Goal: Navigation & Orientation: Find specific page/section

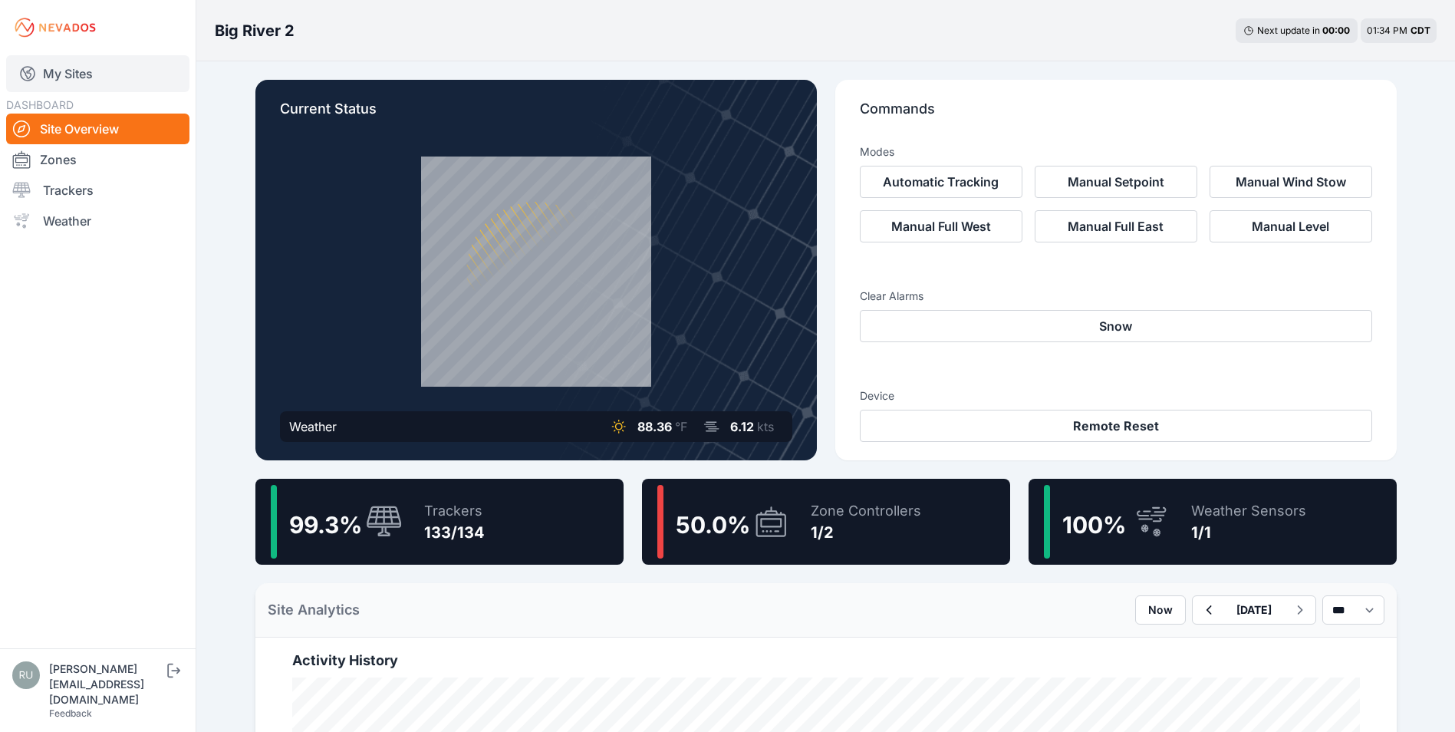
click at [72, 62] on link "My Sites" at bounding box center [97, 73] width 183 height 37
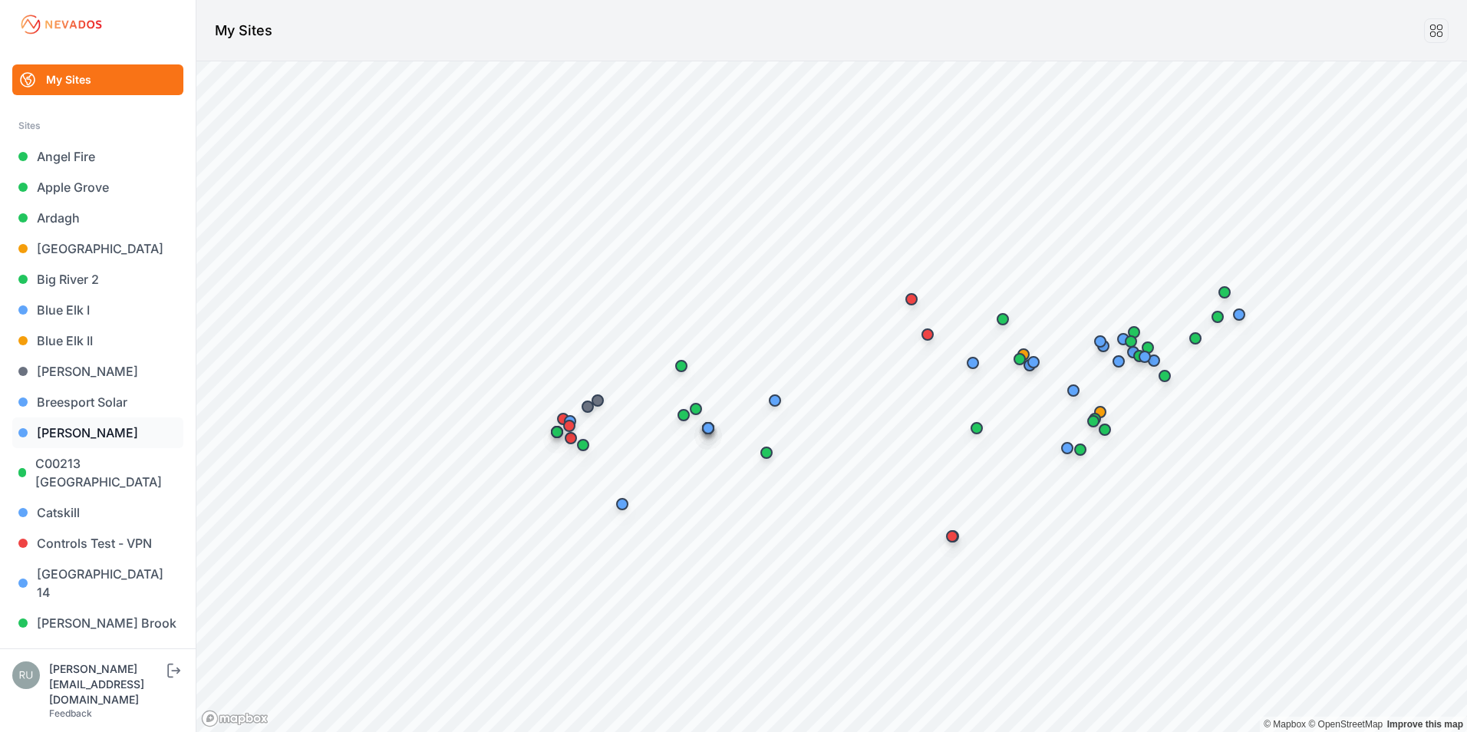
click at [64, 427] on link "[PERSON_NAME]" at bounding box center [97, 432] width 171 height 31
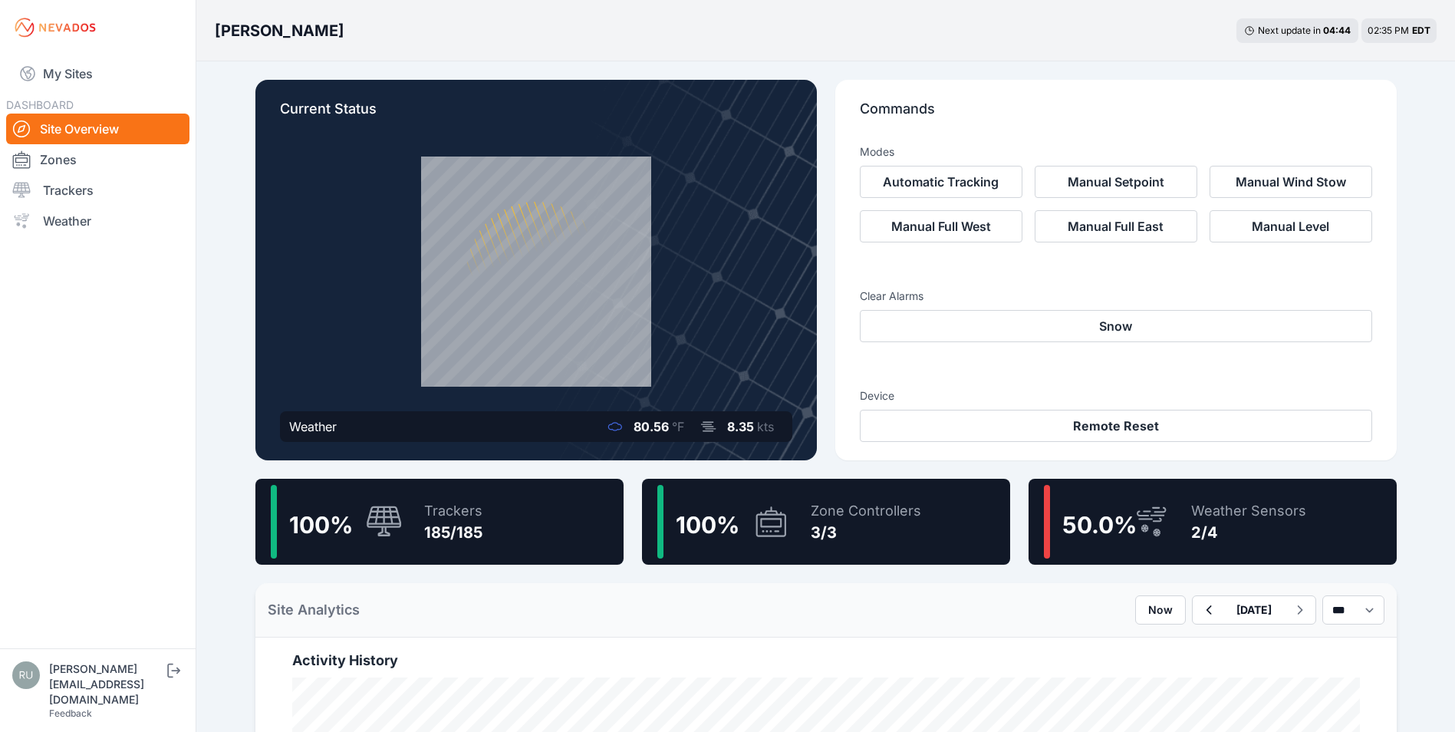
click at [1197, 514] on div "Weather Sensors" at bounding box center [1248, 510] width 115 height 21
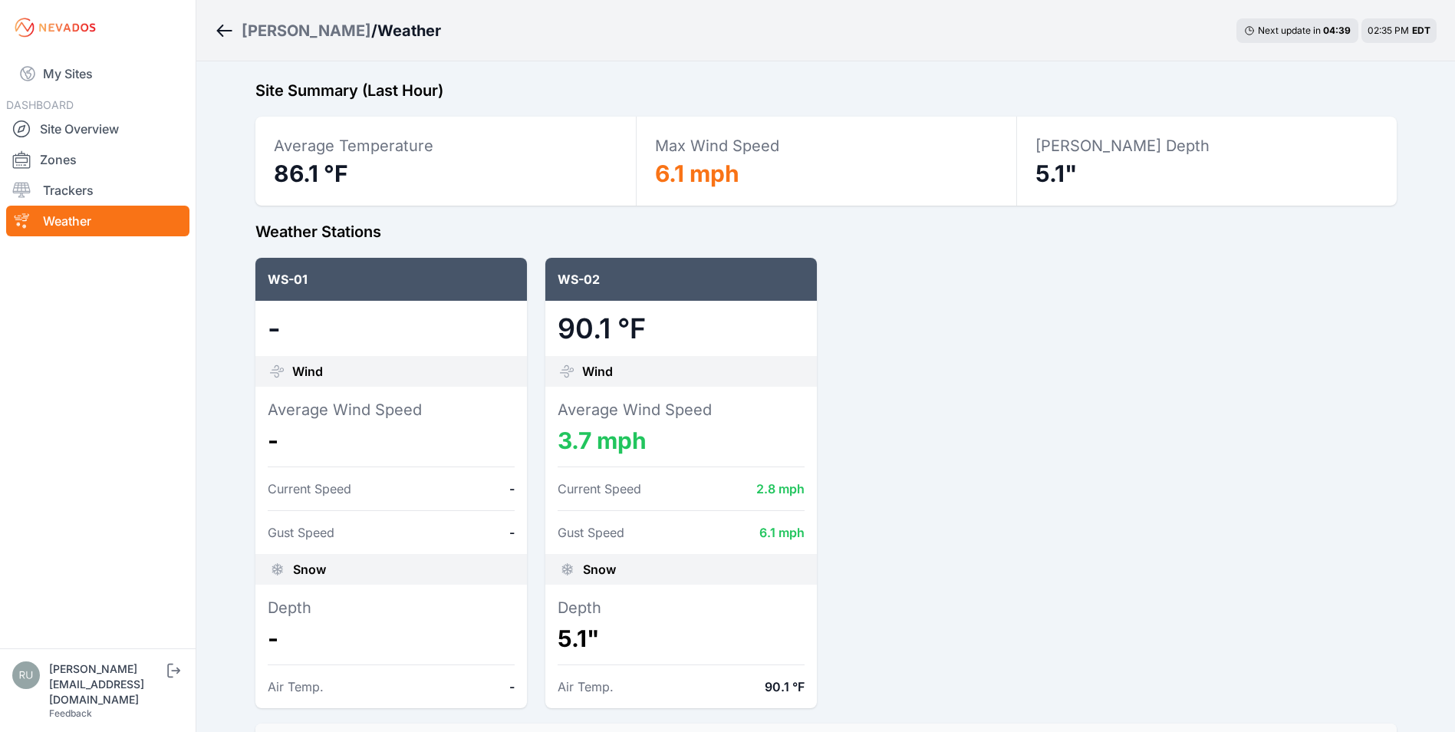
scroll to position [77, 0]
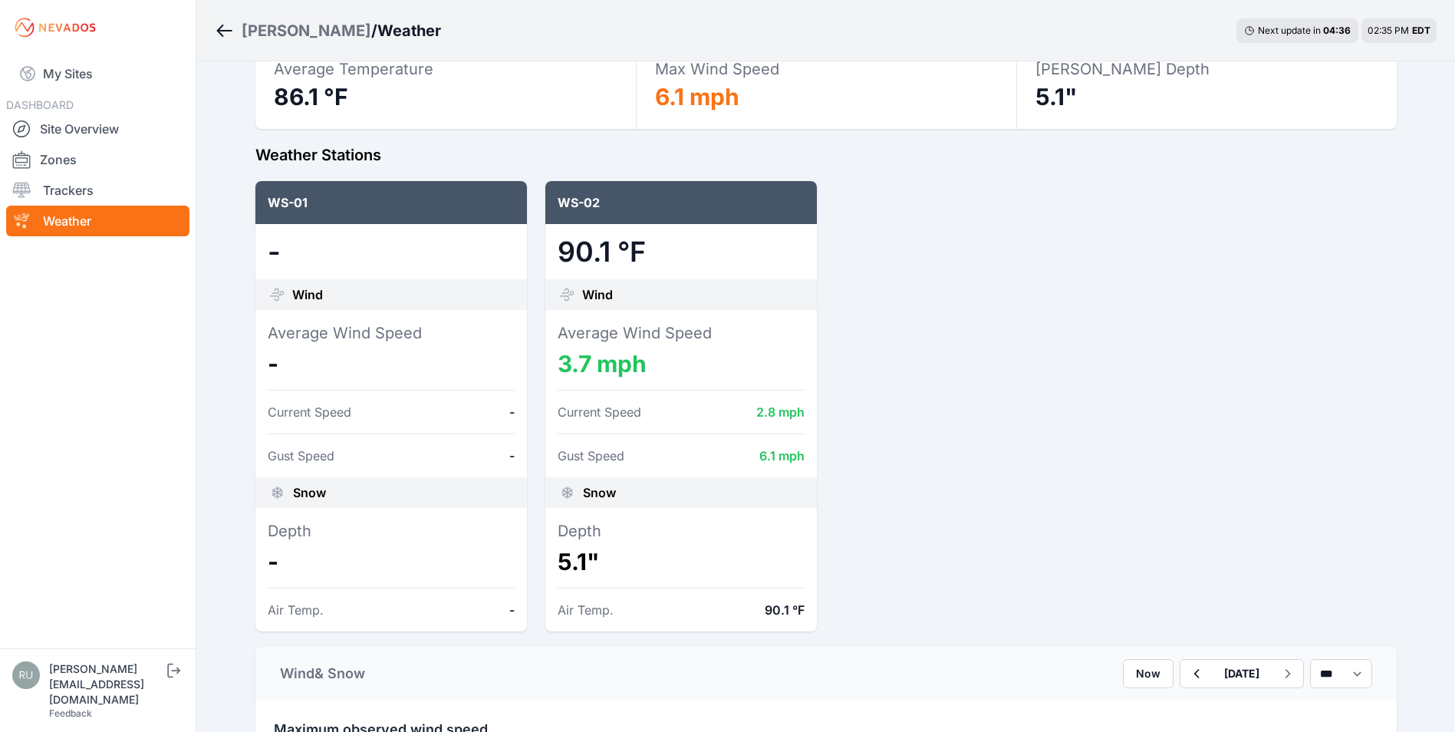
click at [222, 19] on ol "[PERSON_NAME] / Weather" at bounding box center [328, 31] width 226 height 40
click at [219, 35] on icon "Breadcrumb" at bounding box center [224, 30] width 19 height 18
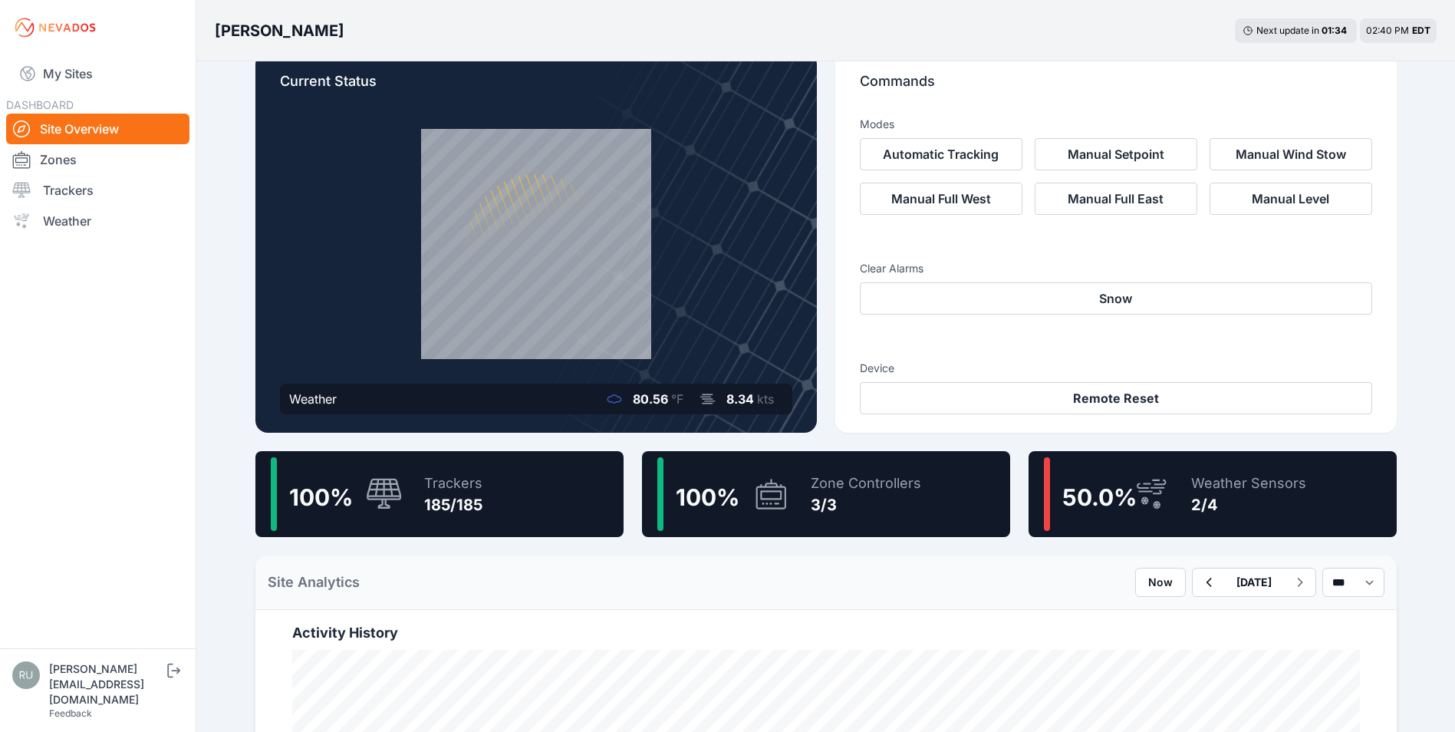
scroll to position [77, 0]
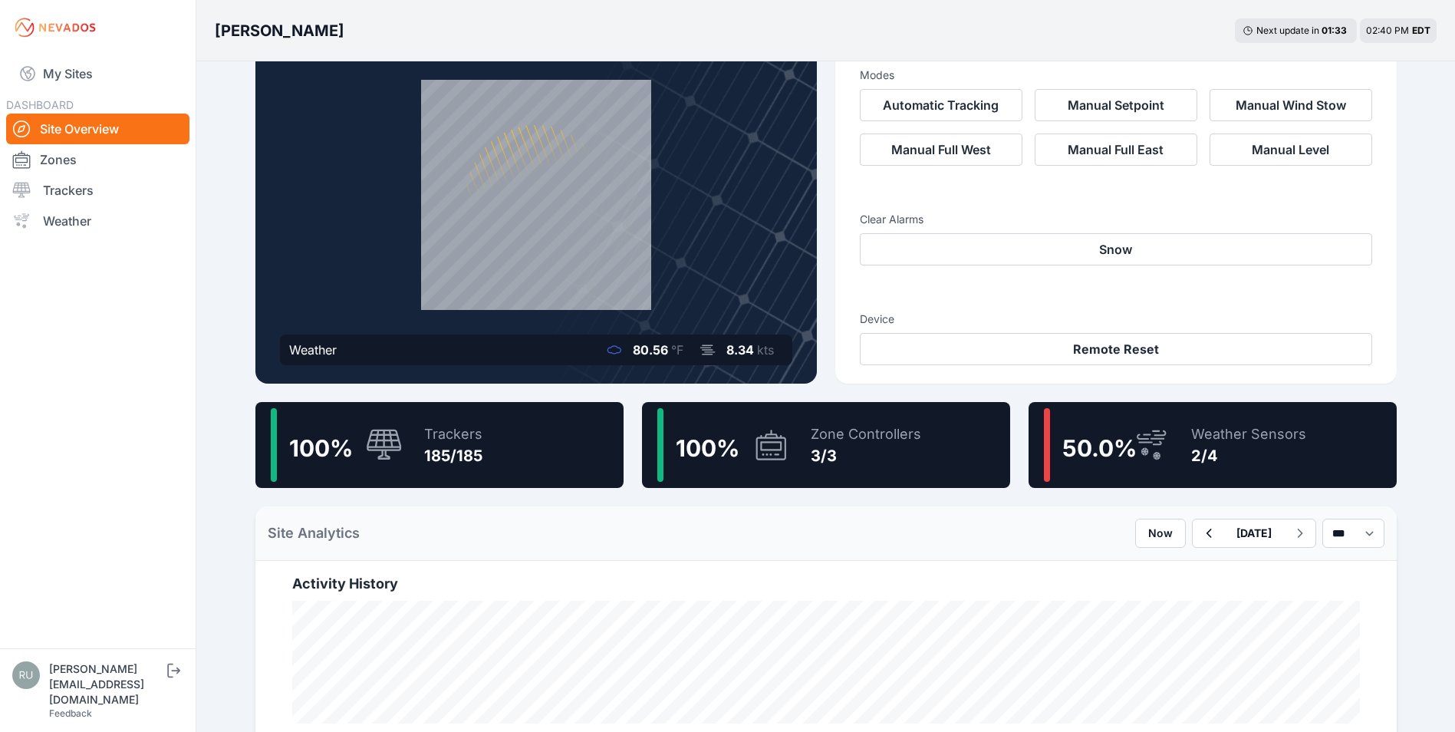
click at [1117, 427] on div "50.0 %" at bounding box center [1107, 445] width 126 height 74
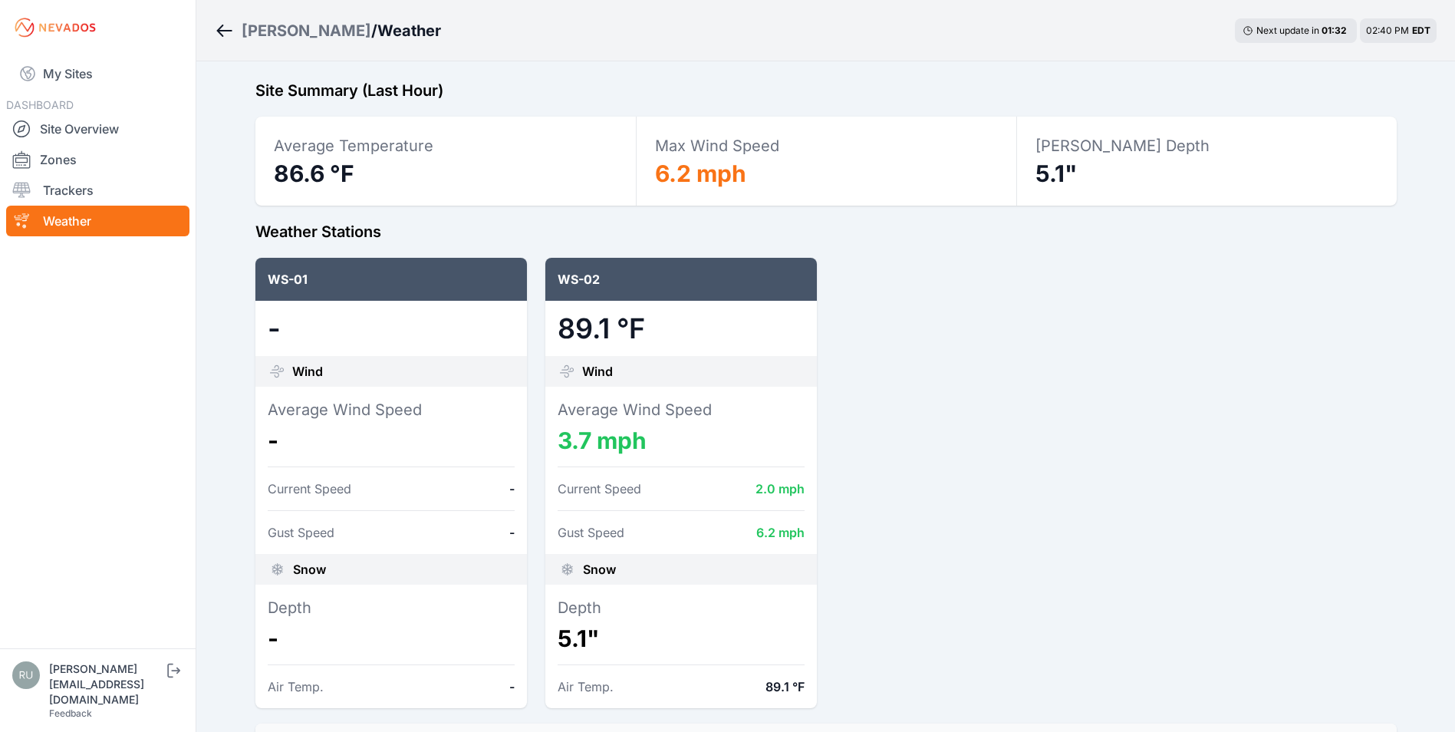
scroll to position [77, 0]
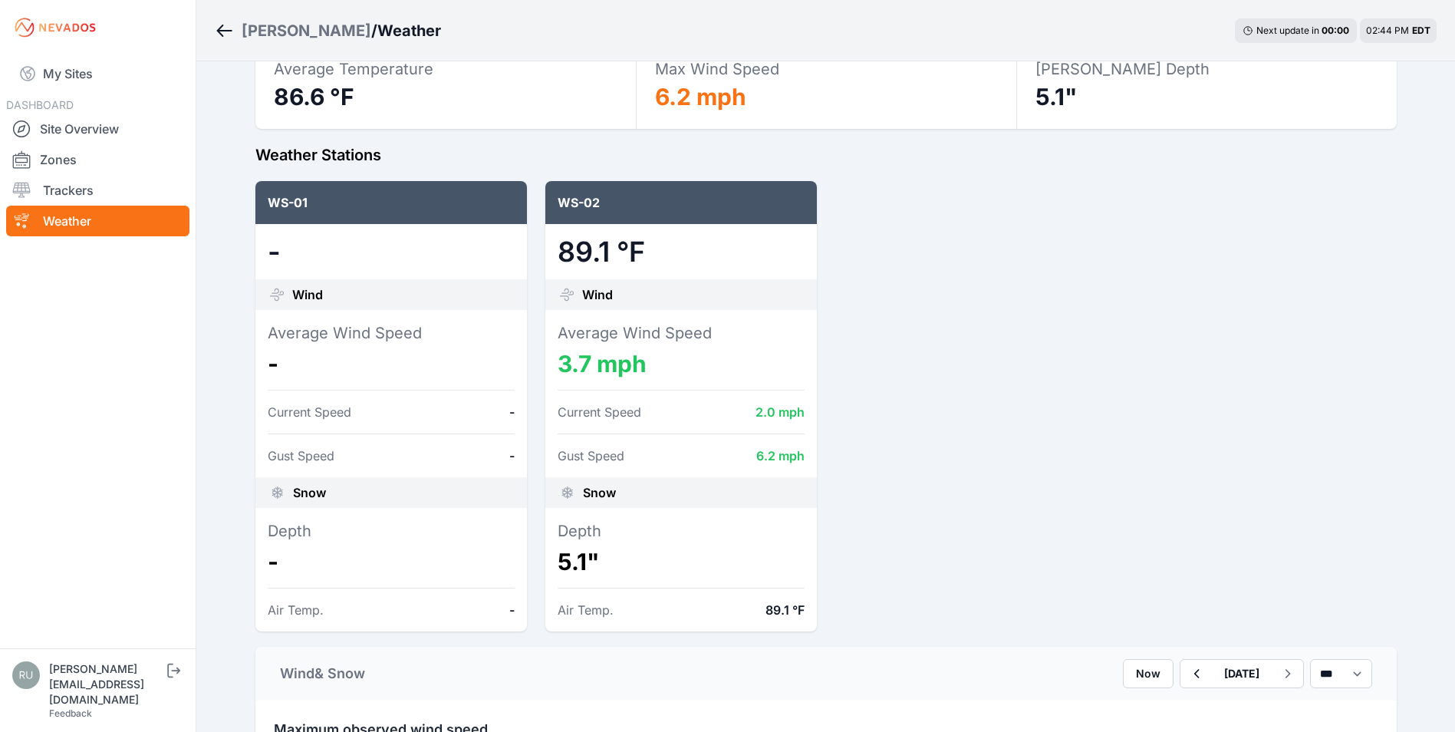
click at [222, 32] on icon "Breadcrumb" at bounding box center [224, 30] width 19 height 18
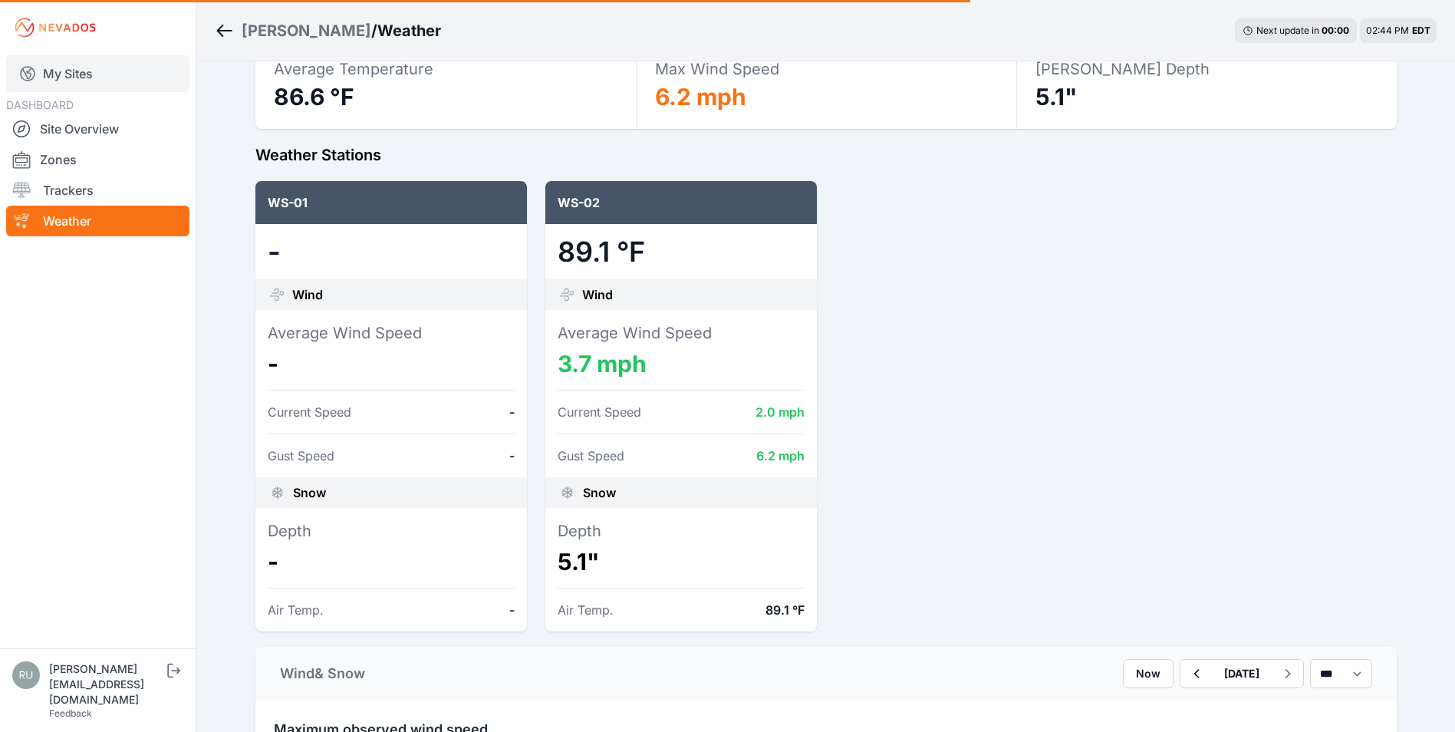
click at [72, 76] on link "My Sites" at bounding box center [97, 73] width 183 height 37
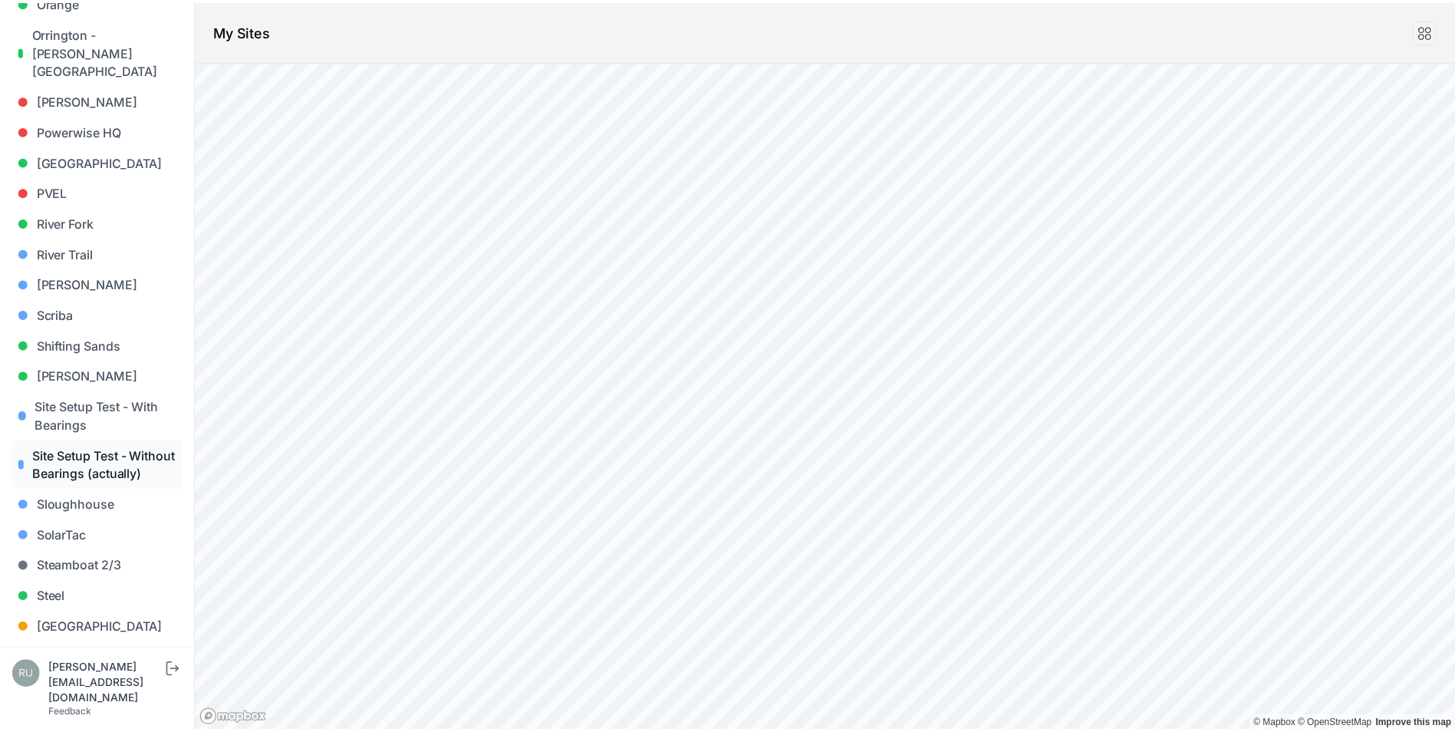
scroll to position [1151, 0]
click at [101, 505] on link "Sloughhouse" at bounding box center [97, 503] width 171 height 31
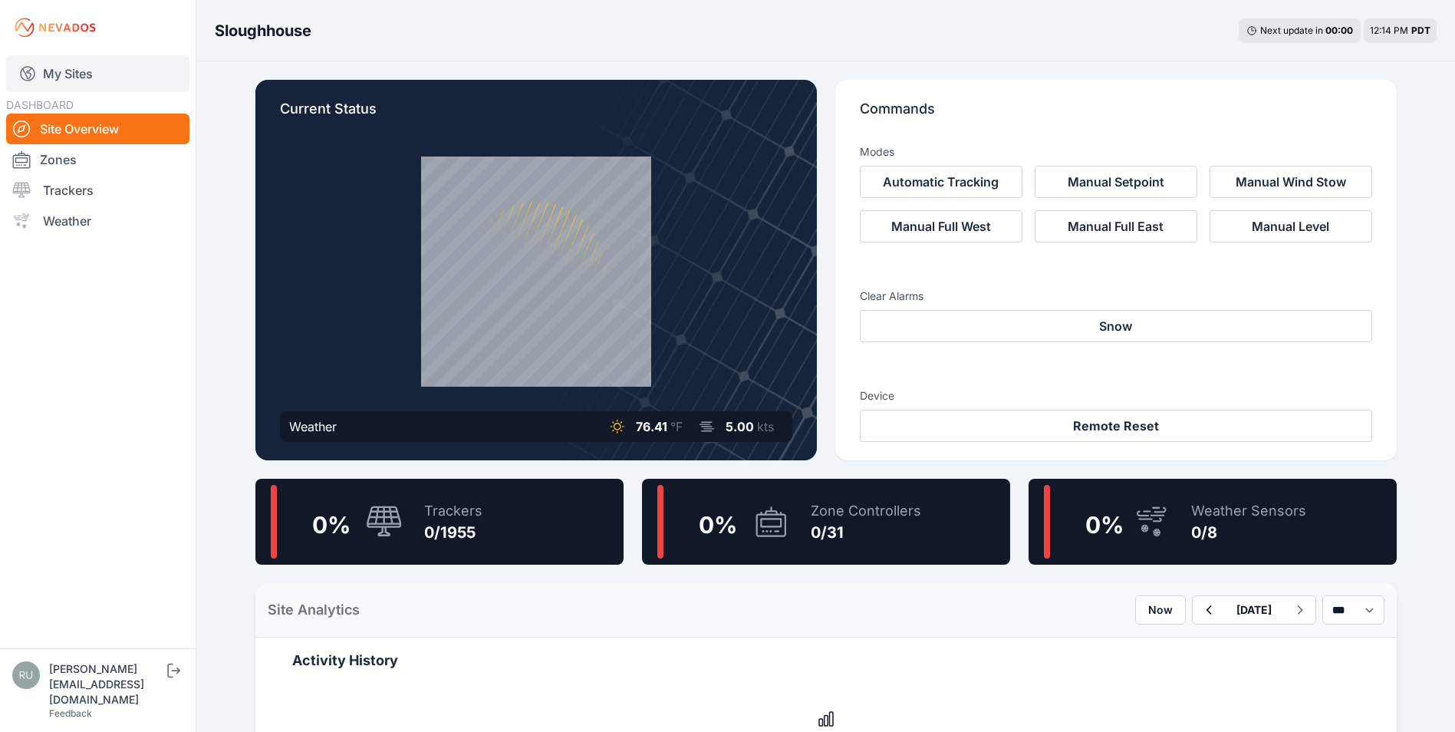
click at [93, 73] on link "My Sites" at bounding box center [97, 73] width 183 height 37
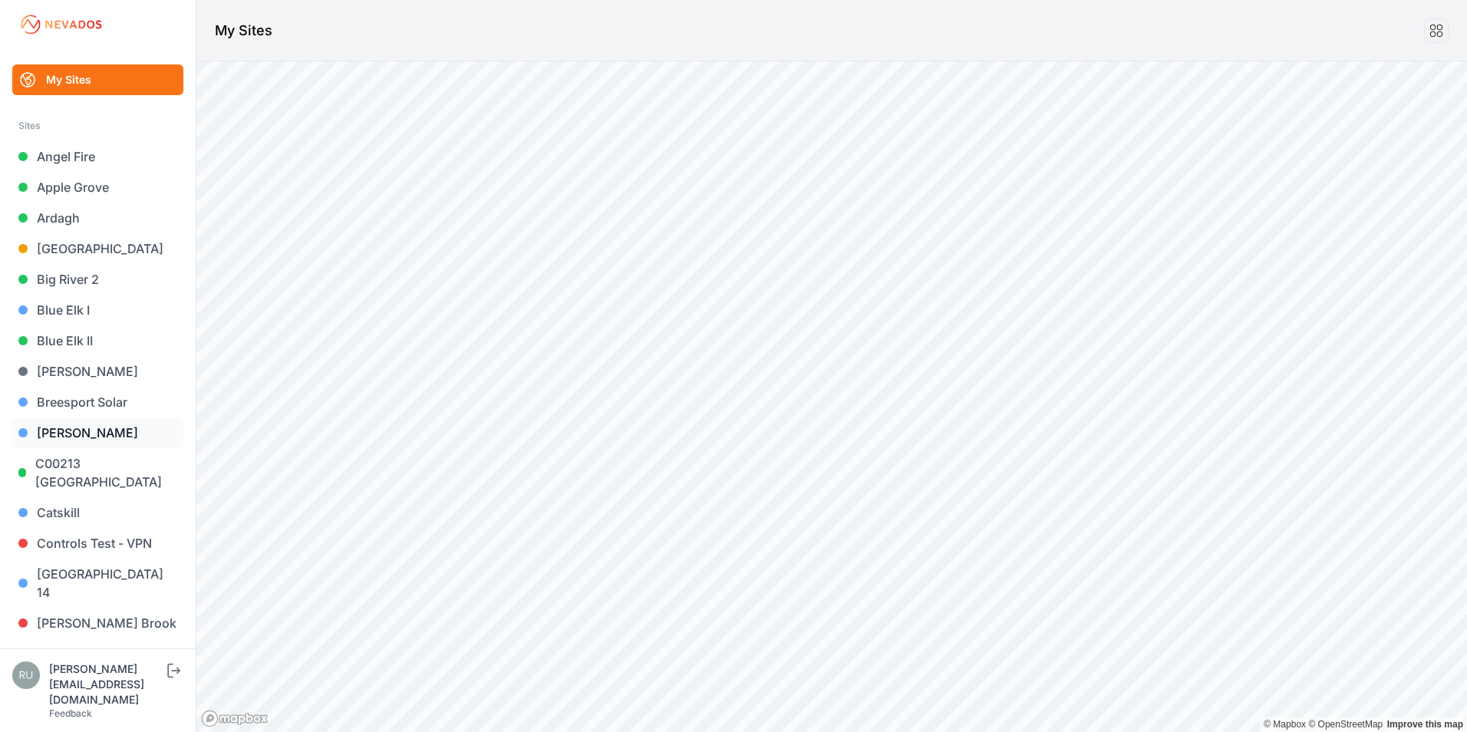
click at [78, 443] on link "[PERSON_NAME]" at bounding box center [97, 432] width 171 height 31
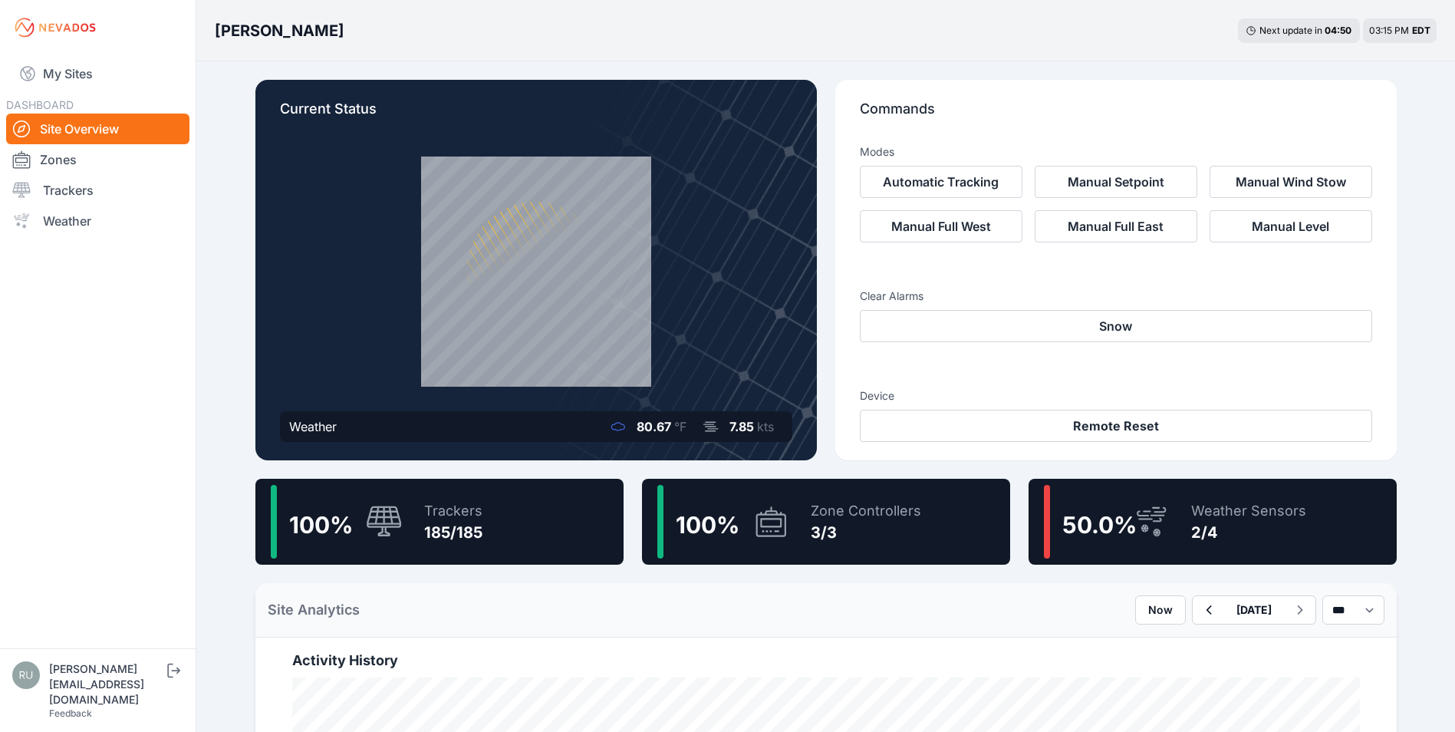
click at [1161, 539] on icon at bounding box center [1151, 521] width 37 height 35
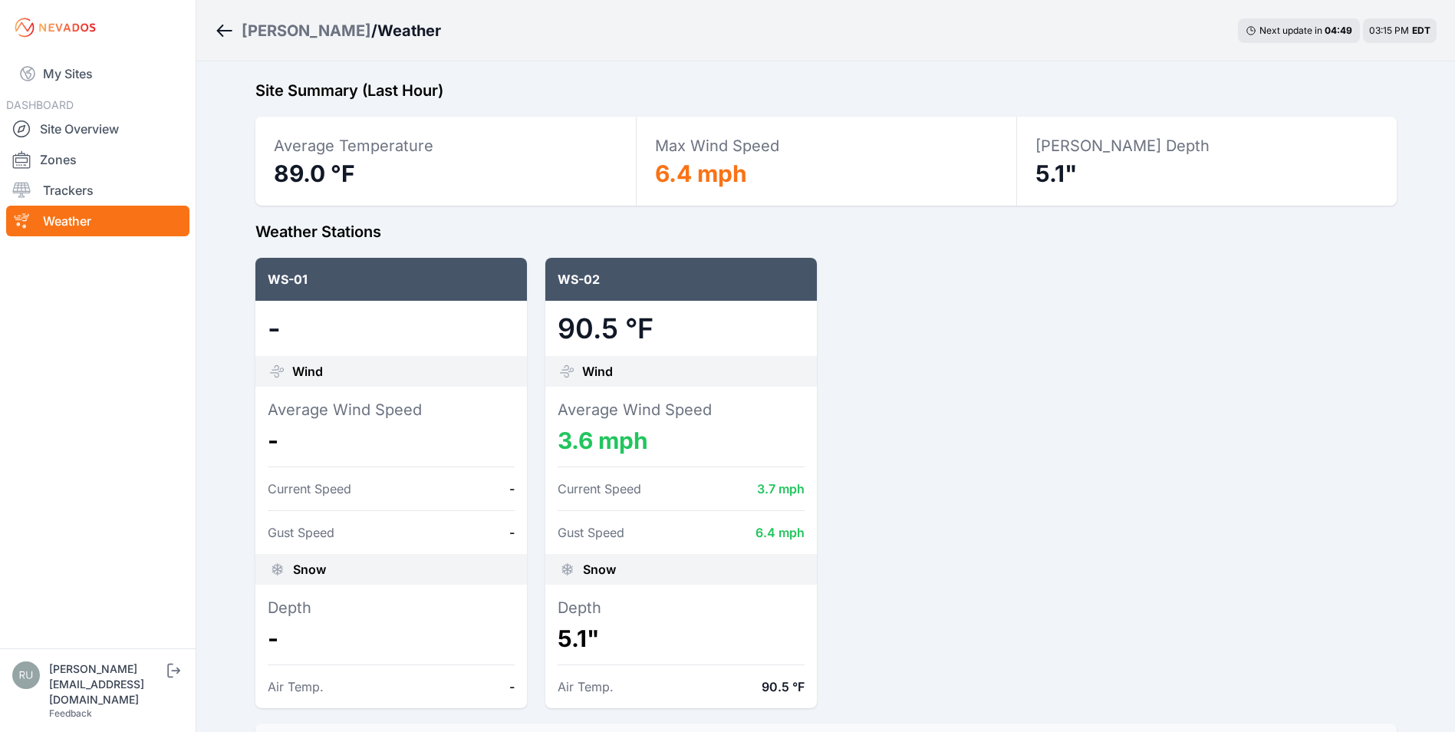
scroll to position [77, 0]
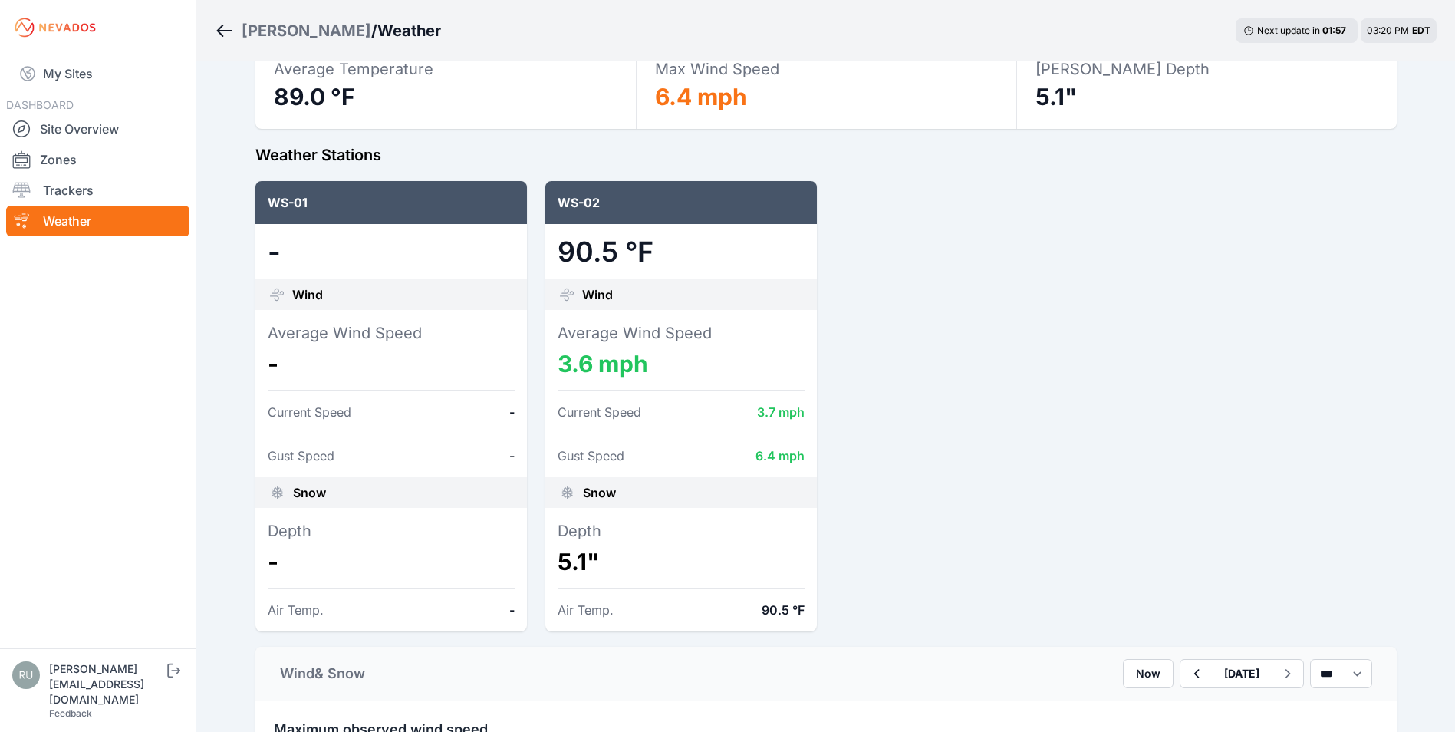
click at [54, 46] on div "My Sites DASHBOARD Site Overview Zones Trackers Weather" at bounding box center [98, 324] width 196 height 648
click at [58, 69] on link "My Sites" at bounding box center [97, 73] width 183 height 37
